Goal: Task Accomplishment & Management: Complete application form

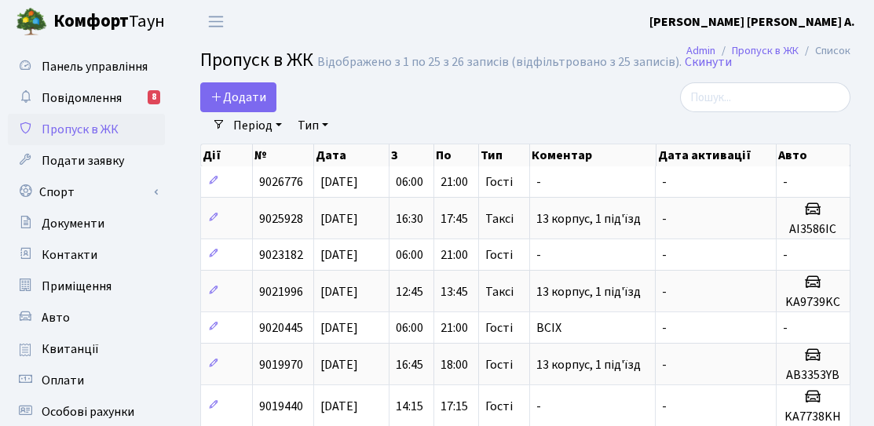
select select "25"
click at [241, 107] on link "Додати" at bounding box center [238, 97] width 76 height 30
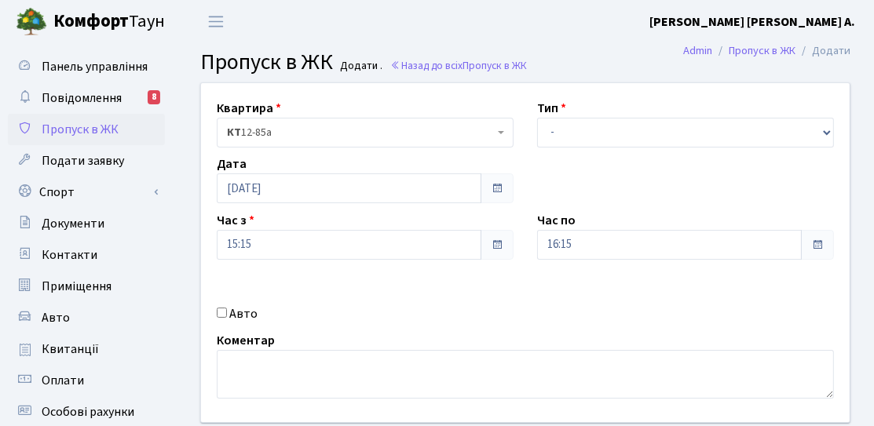
click at [246, 311] on label "Авто" at bounding box center [243, 314] width 28 height 19
click at [227, 311] on input "Авто" at bounding box center [222, 313] width 10 height 10
checkbox input "true"
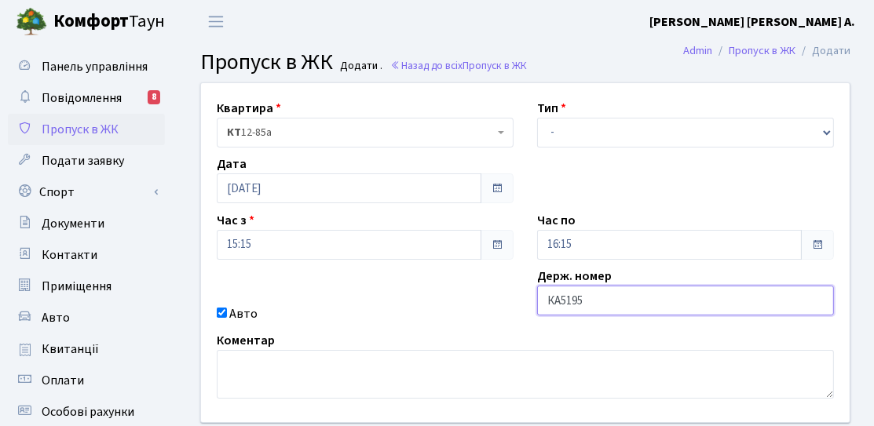
type input "КА5195МО"
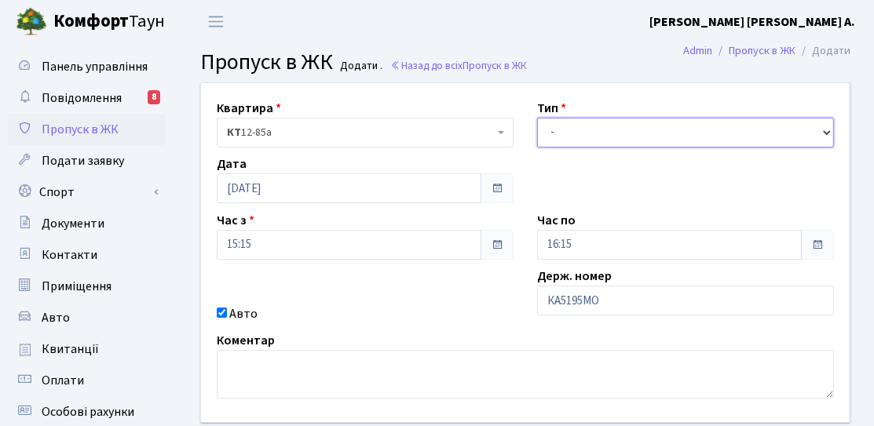
drag, startPoint x: 595, startPoint y: 133, endPoint x: 593, endPoint y: 144, distance: 11.1
click at [595, 133] on select "- Доставка Таксі Гості Сервіс" at bounding box center [685, 133] width 297 height 30
click at [537, 118] on select "- Доставка Таксі Гості Сервіс" at bounding box center [685, 133] width 297 height 30
click at [592, 115] on div "Тип - Доставка Таксі Гості Сервіс" at bounding box center [685, 123] width 320 height 49
drag, startPoint x: 597, startPoint y: 126, endPoint x: 597, endPoint y: 138, distance: 11.8
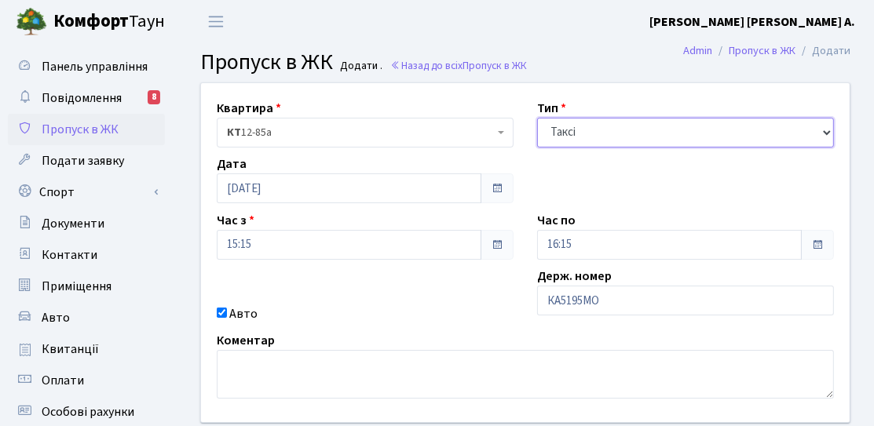
click at [597, 126] on select "- Доставка Таксі Гості Сервіс" at bounding box center [685, 133] width 297 height 30
select select "3"
click at [537, 118] on select "- Доставка Таксі Гості Сервіс" at bounding box center [685, 133] width 297 height 30
click at [575, 224] on div "Час по 16:15" at bounding box center [685, 235] width 320 height 49
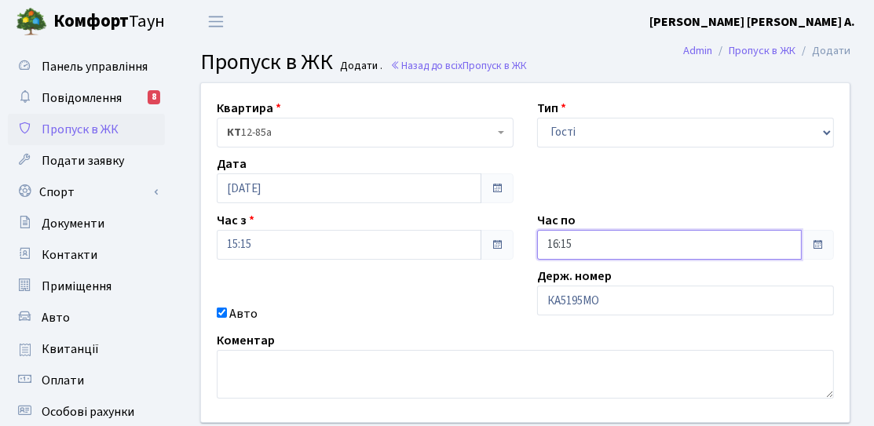
click at [571, 245] on input "16:15" at bounding box center [669, 245] width 265 height 30
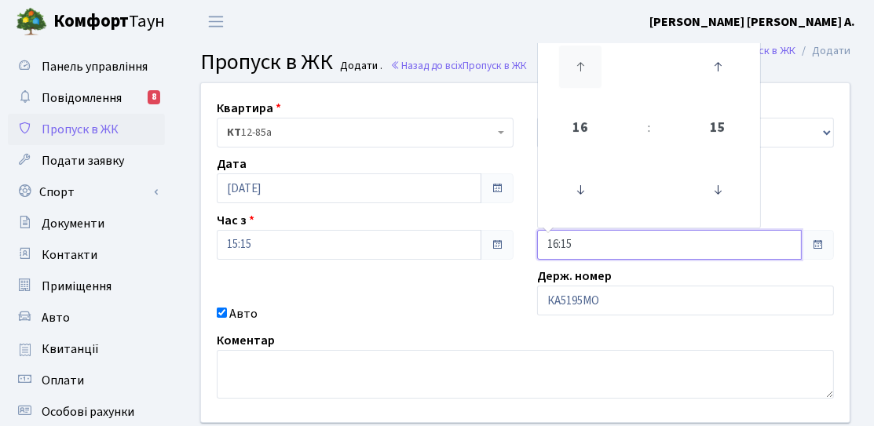
click at [589, 79] on icon at bounding box center [580, 67] width 42 height 42
type input "19:15"
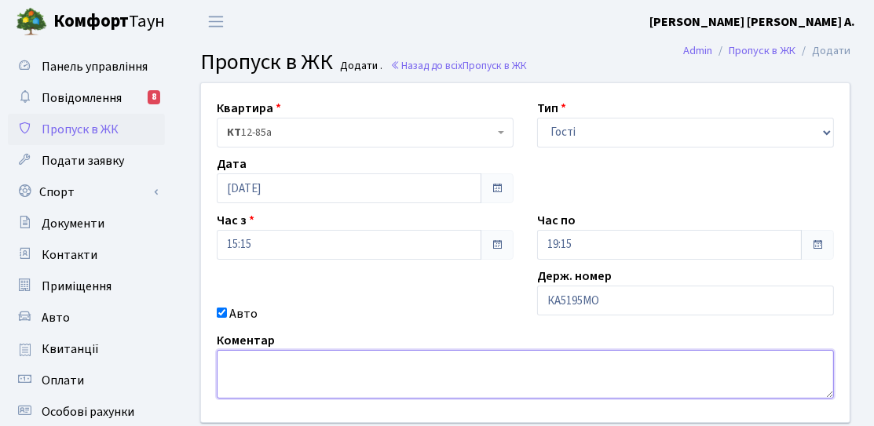
click at [446, 370] on textarea at bounding box center [525, 374] width 617 height 49
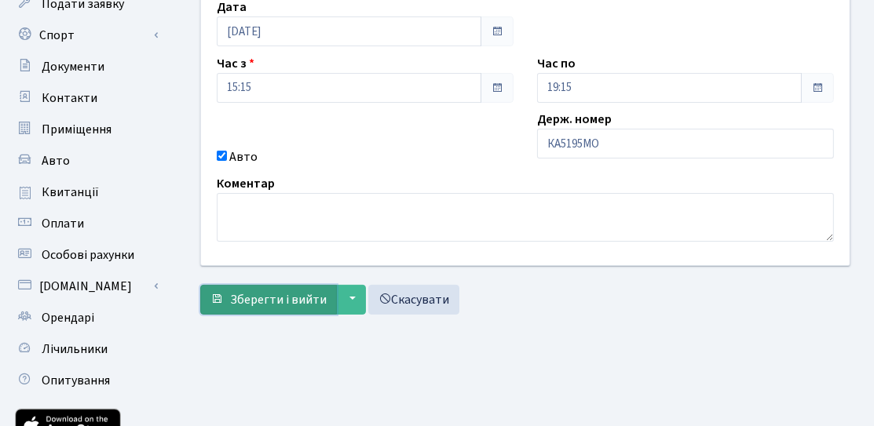
click at [293, 295] on span "Зберегти і вийти" at bounding box center [278, 299] width 97 height 17
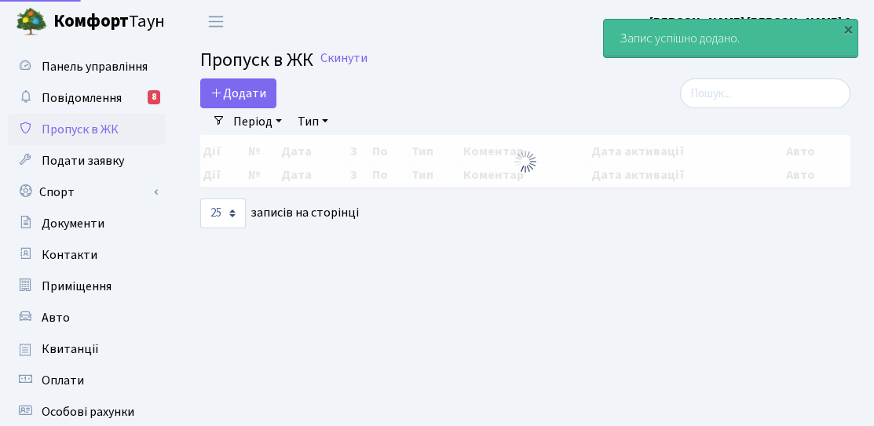
select select "25"
